Goal: Find specific fact: Find specific fact

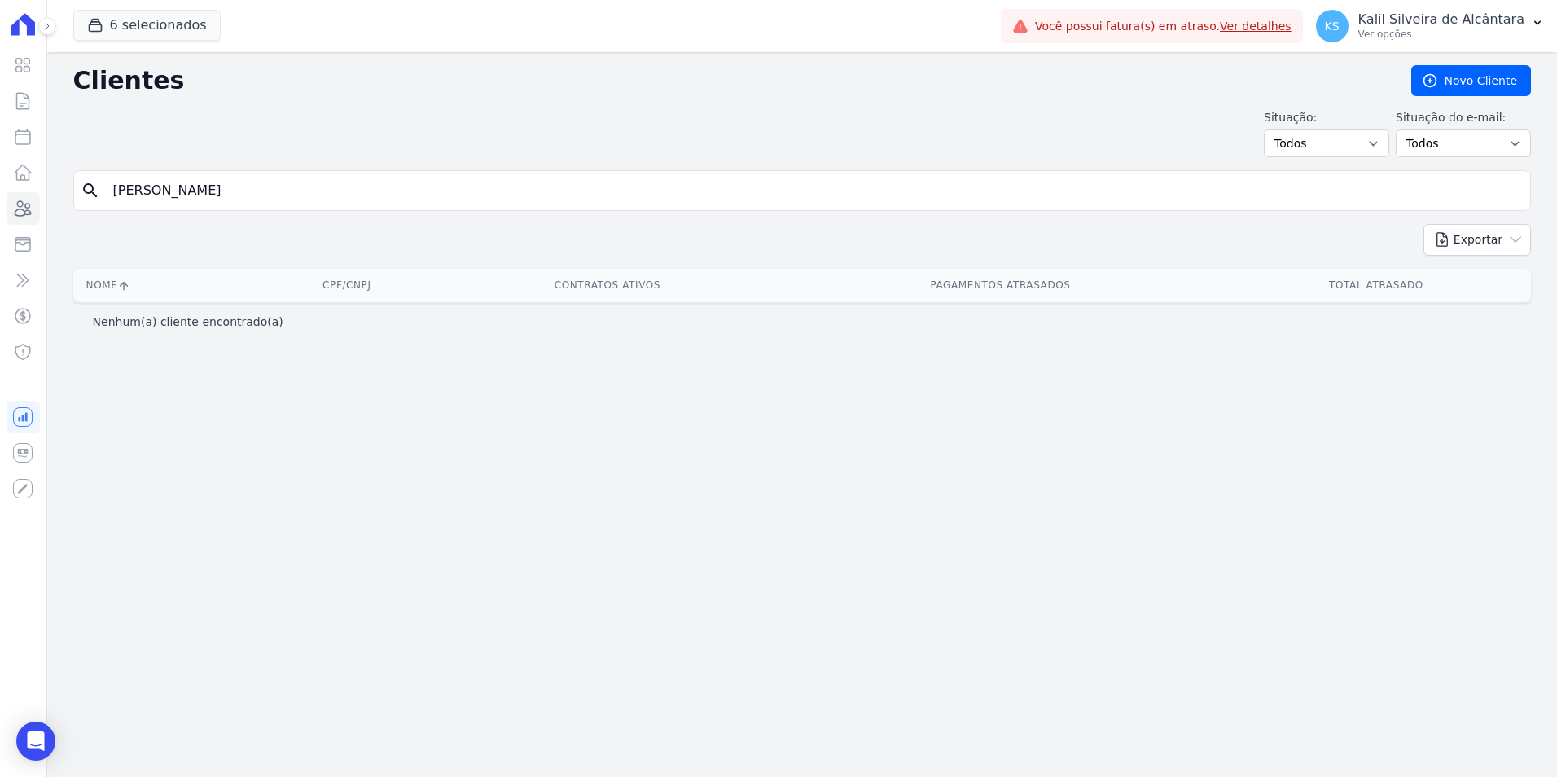
drag, startPoint x: 219, startPoint y: 189, endPoint x: 68, endPoint y: 196, distance: 151.6
click at [90, 194] on div "search [PERSON_NAME]" at bounding box center [801, 190] width 1457 height 41
type input "[PERSON_NAME]"
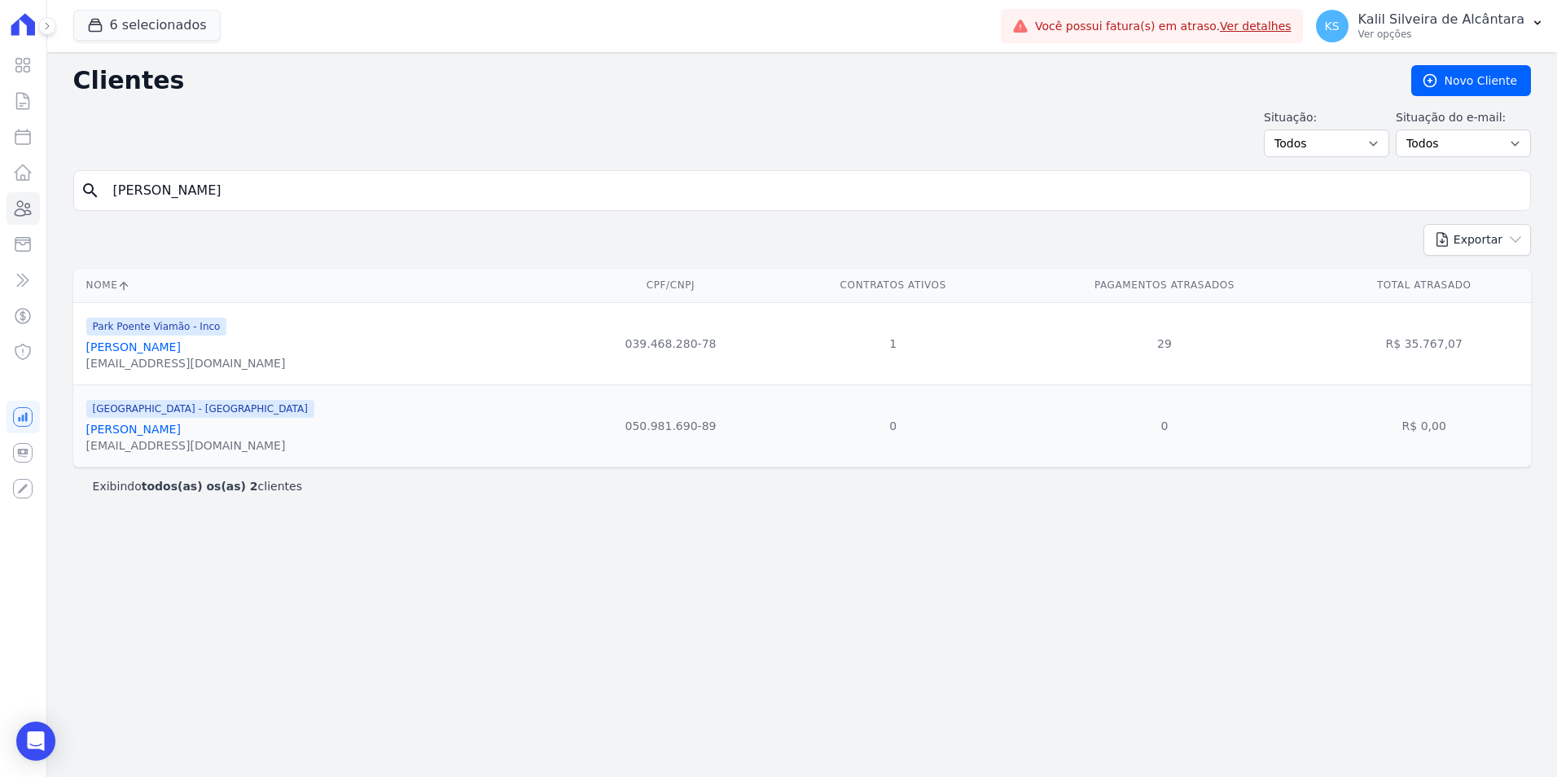
click at [169, 343] on link "[PERSON_NAME]" at bounding box center [133, 346] width 94 height 13
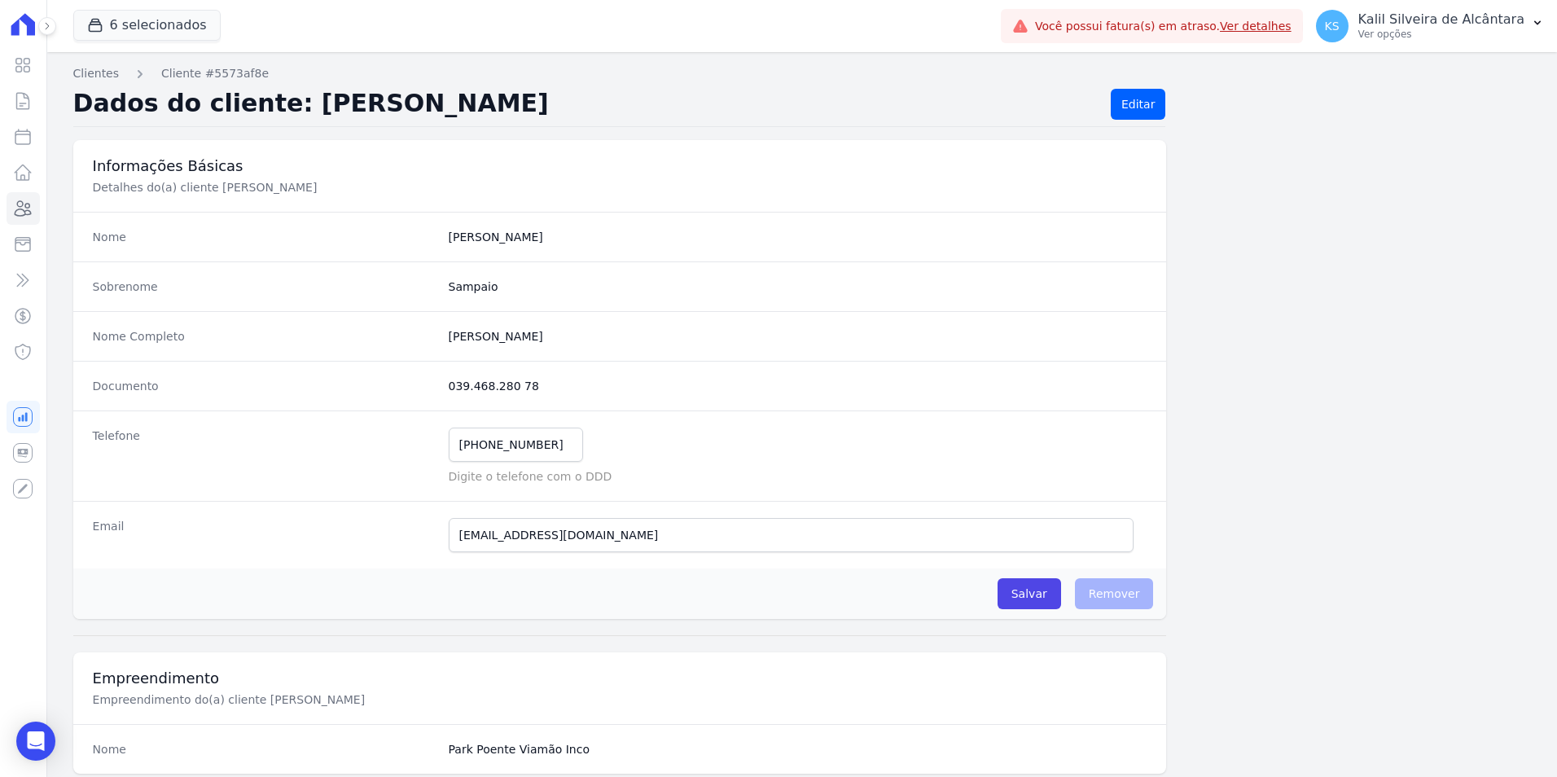
drag, startPoint x: 526, startPoint y: 385, endPoint x: 440, endPoint y: 387, distance: 86.3
click at [440, 387] on div "Documento 039.468.280 78" at bounding box center [619, 386] width 1093 height 50
copy dd "039.468.280 78"
click at [20, 211] on icon at bounding box center [23, 209] width 20 height 20
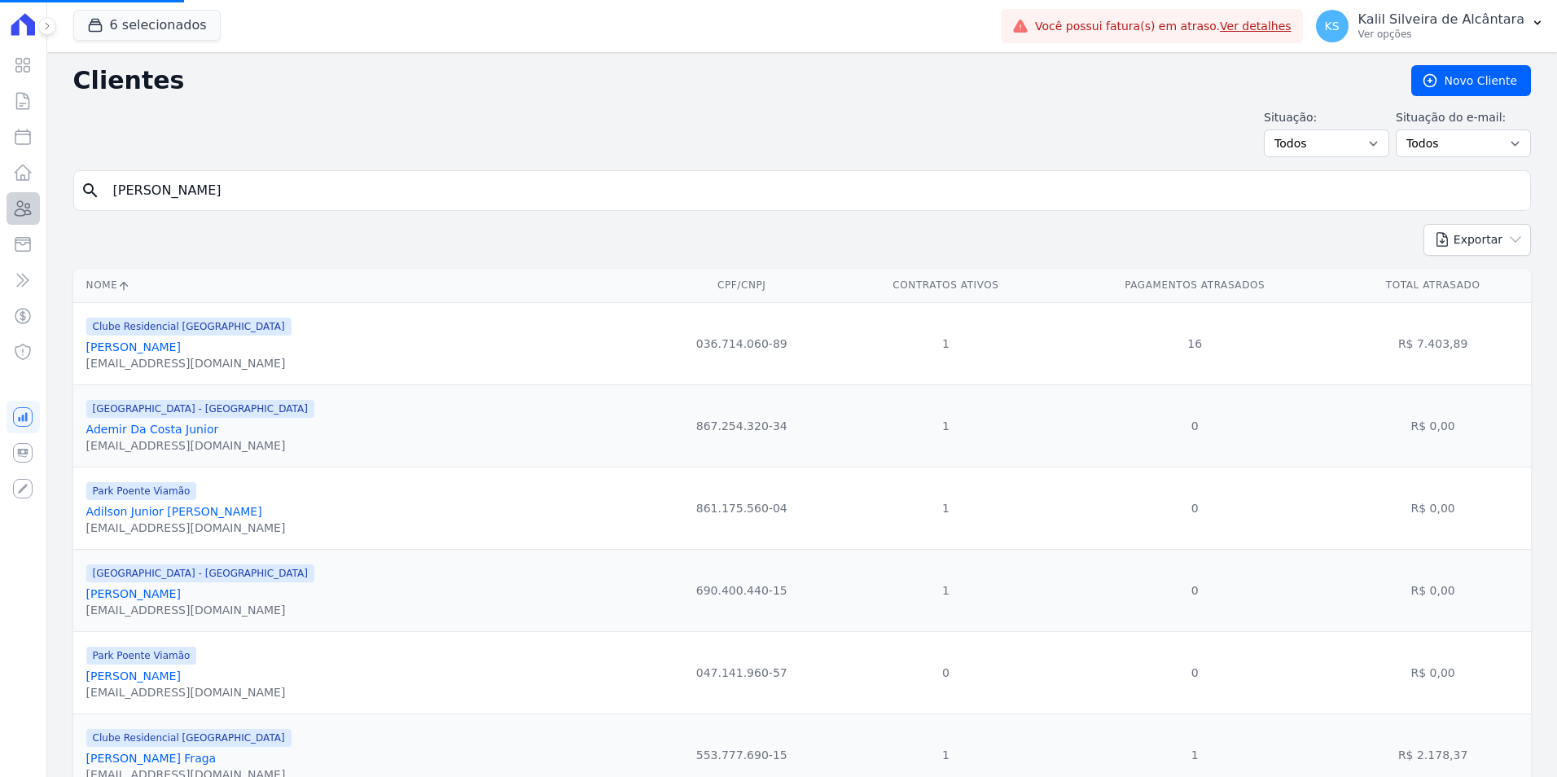
drag, startPoint x: 243, startPoint y: 196, endPoint x: 36, endPoint y: 195, distance: 207.6
click at [36, 195] on div "Visão Geral Contratos [GEOGRAPHIC_DATA] Lotes Clientes Minha Carteira Transferê…" at bounding box center [778, 388] width 1557 height 777
click at [129, 188] on input "search" at bounding box center [813, 190] width 1420 height 33
type input "[PERSON_NAME]"
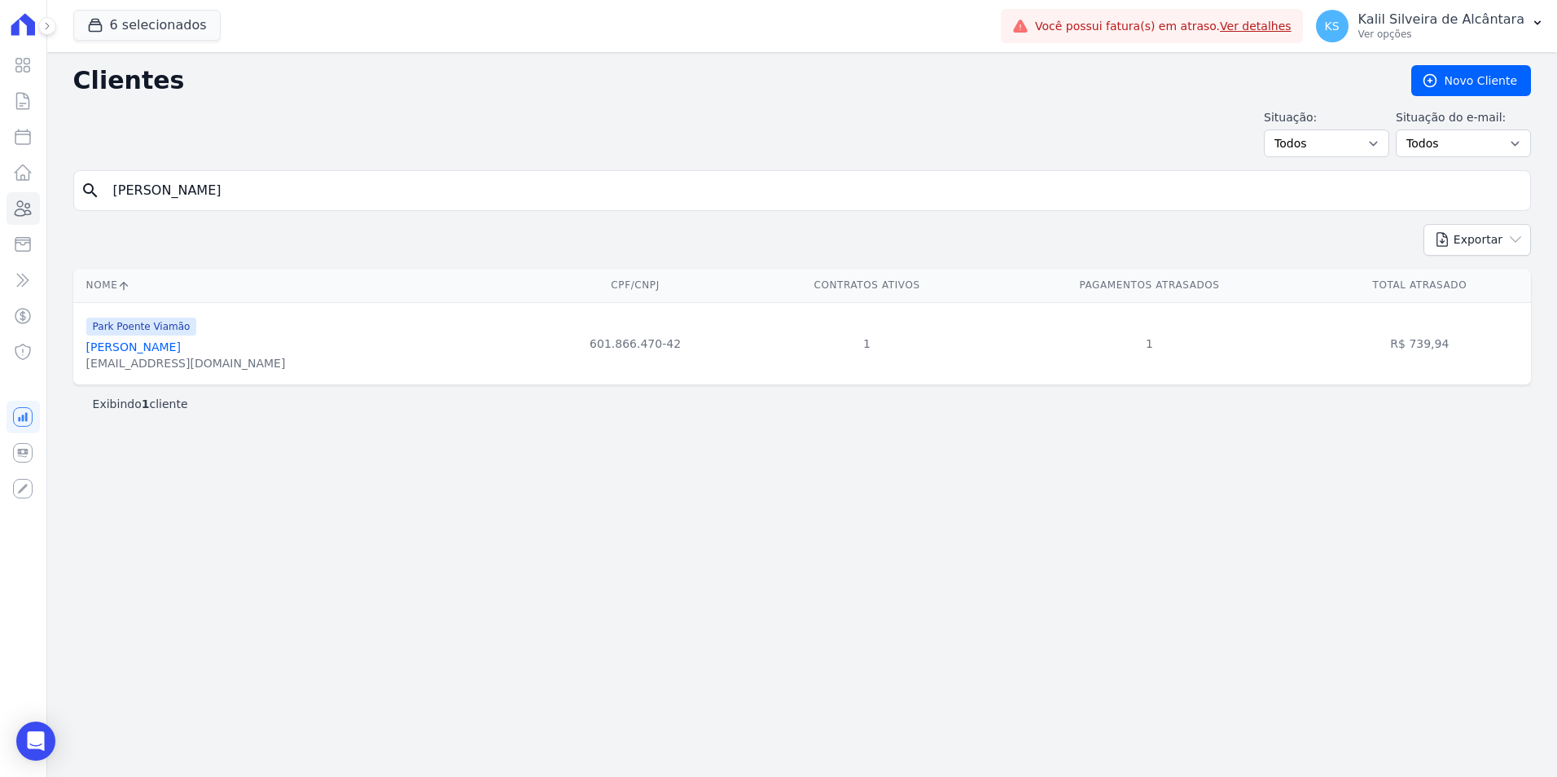
click at [176, 346] on link "[PERSON_NAME]" at bounding box center [133, 346] width 94 height 13
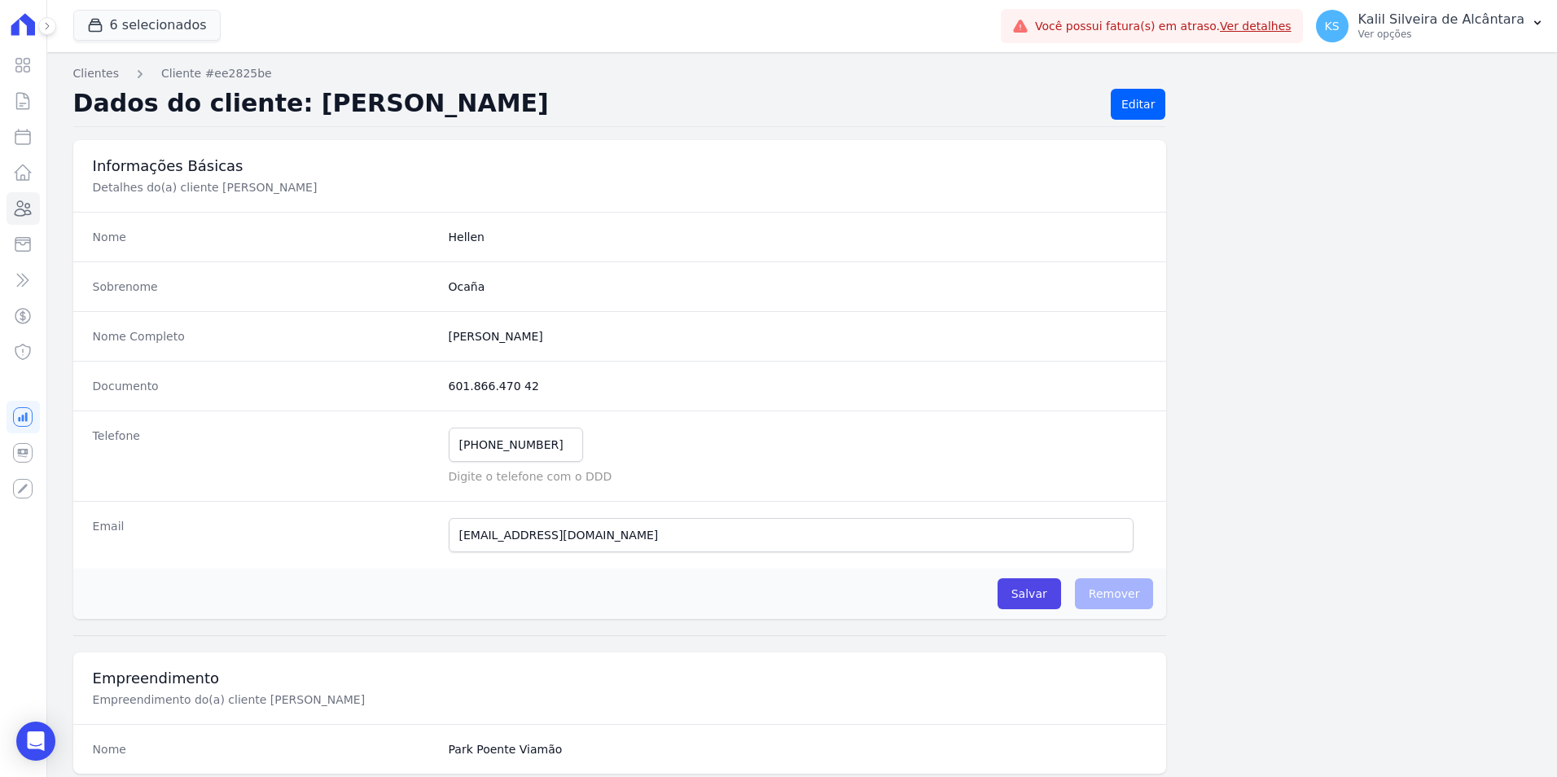
drag, startPoint x: 493, startPoint y: 384, endPoint x: 445, endPoint y: 389, distance: 48.3
click at [449, 389] on dd "601.866.470 42" at bounding box center [798, 386] width 699 height 16
copy dd "601.866.470 42"
